Goal: Navigation & Orientation: Find specific page/section

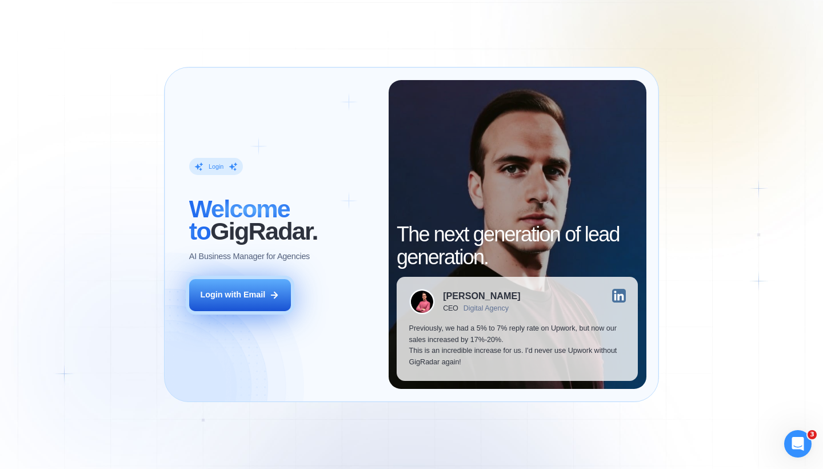
click at [256, 300] on button "Login with Email" at bounding box center [240, 295] width 102 height 32
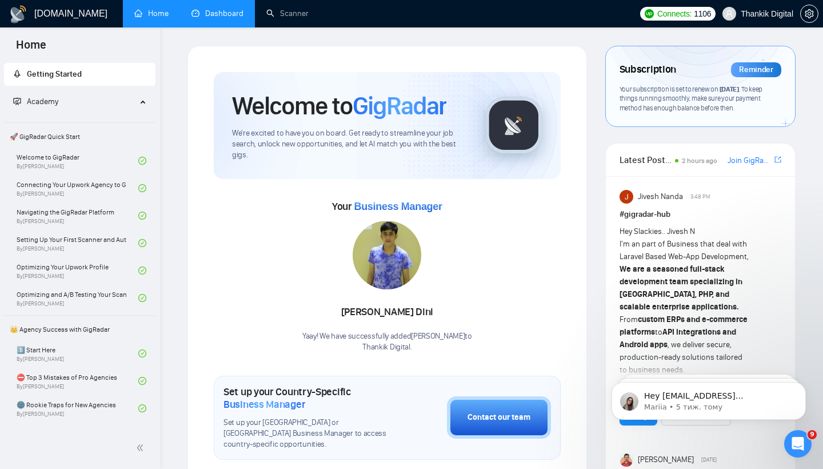
click at [238, 18] on link "Dashboard" at bounding box center [217, 14] width 52 height 10
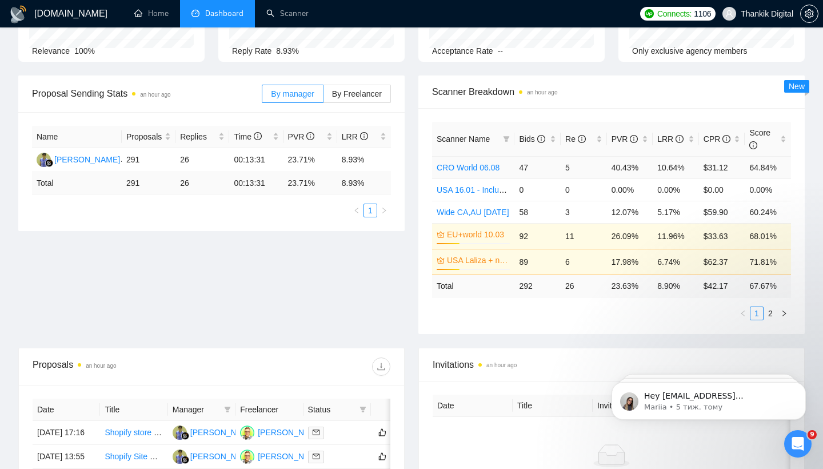
scroll to position [133, 0]
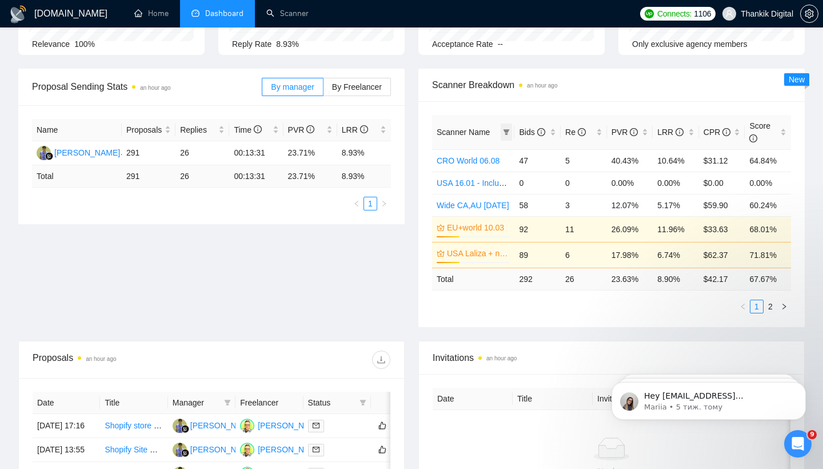
click at [507, 131] on icon "filter" at bounding box center [507, 132] width 6 height 6
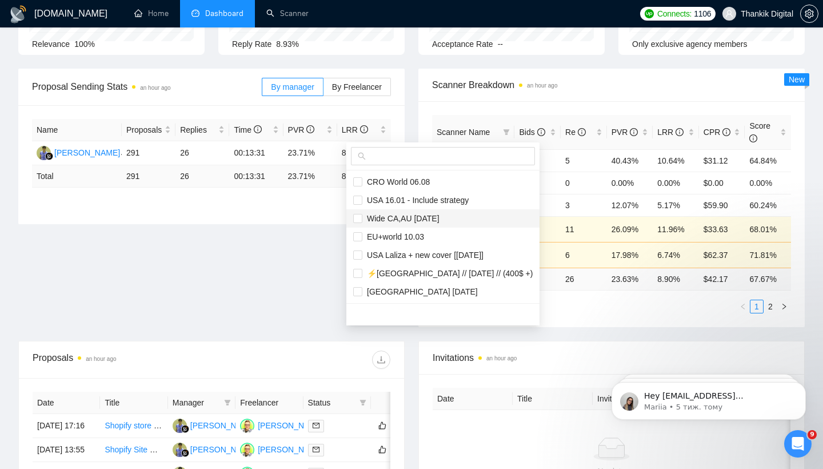
click at [435, 215] on span "Wide CA,AU [DATE]" at bounding box center [400, 218] width 77 height 9
checkbox input "true"
click at [417, 252] on span "USA Laliza + new cover [[DATE]]" at bounding box center [422, 254] width 121 height 9
checkbox input "true"
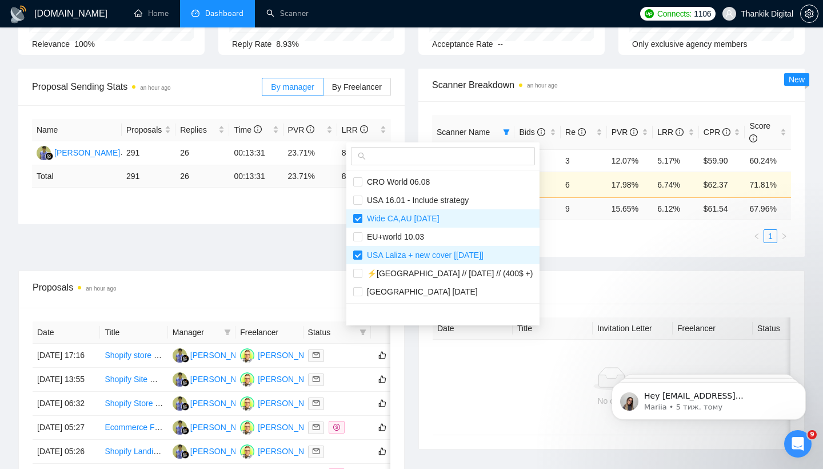
click at [642, 64] on div "Opportunities a few seconds ago 445 Relevance 100% Proposals an hour ago 291 Re…" at bounding box center [411, 10] width 800 height 118
